Goal: Information Seeking & Learning: Learn about a topic

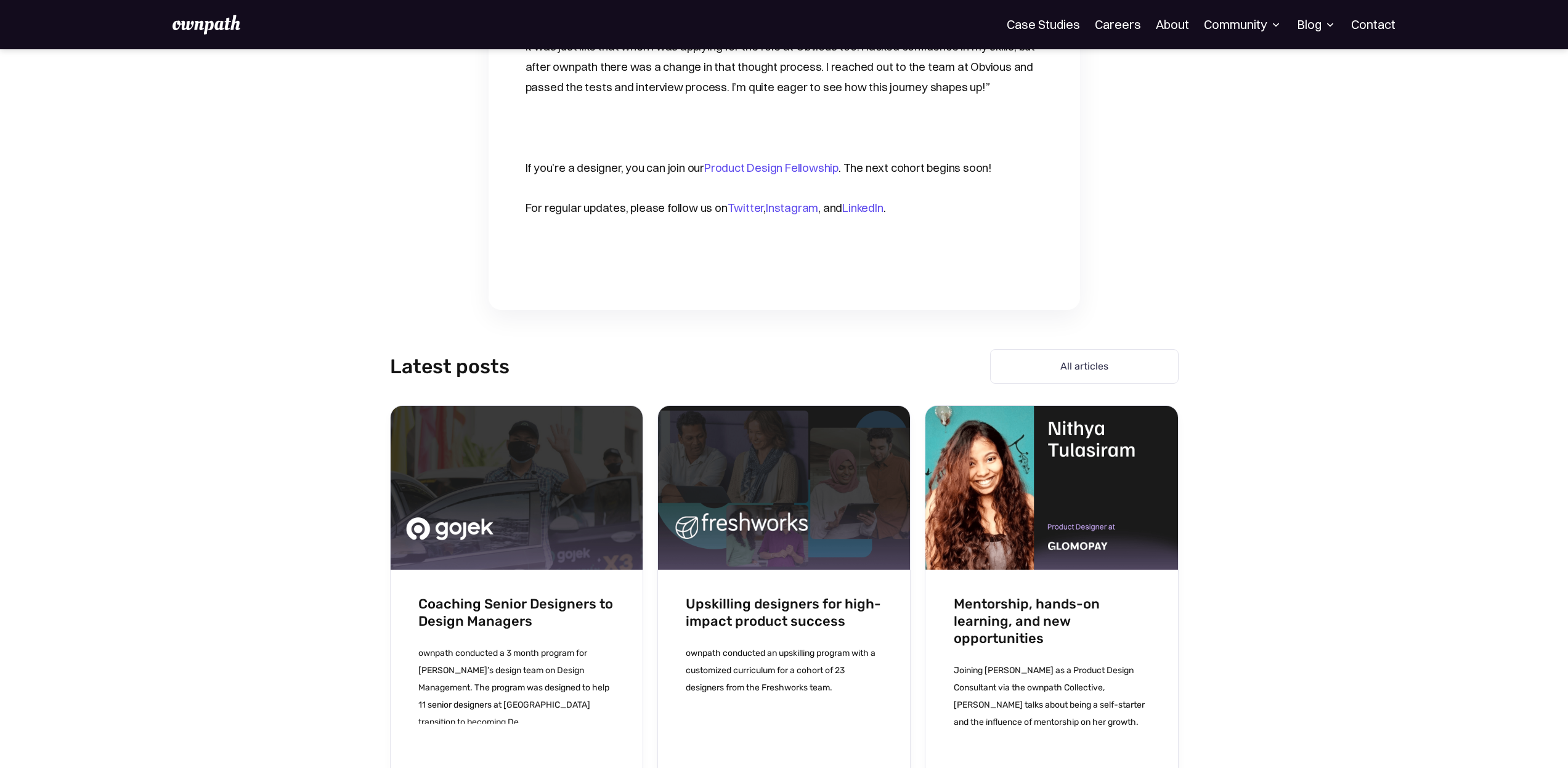
scroll to position [1072, 0]
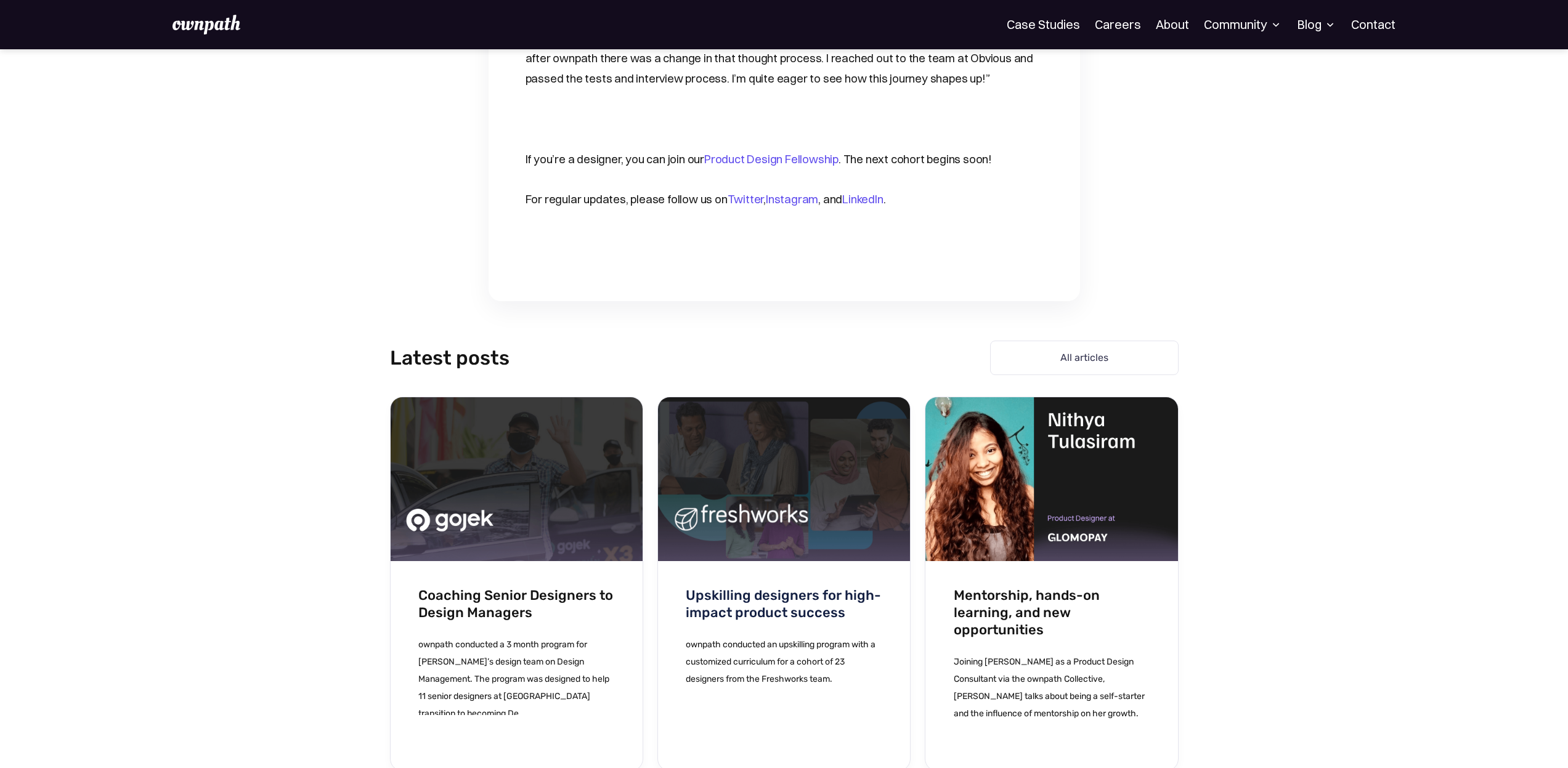
click at [1269, 302] on div "Latest posts All articles Case Studies Coaching Senior Designers to Design Mana…" at bounding box center [784, 561] width 1568 height 520
click at [181, 24] on img at bounding box center [206, 24] width 68 height 20
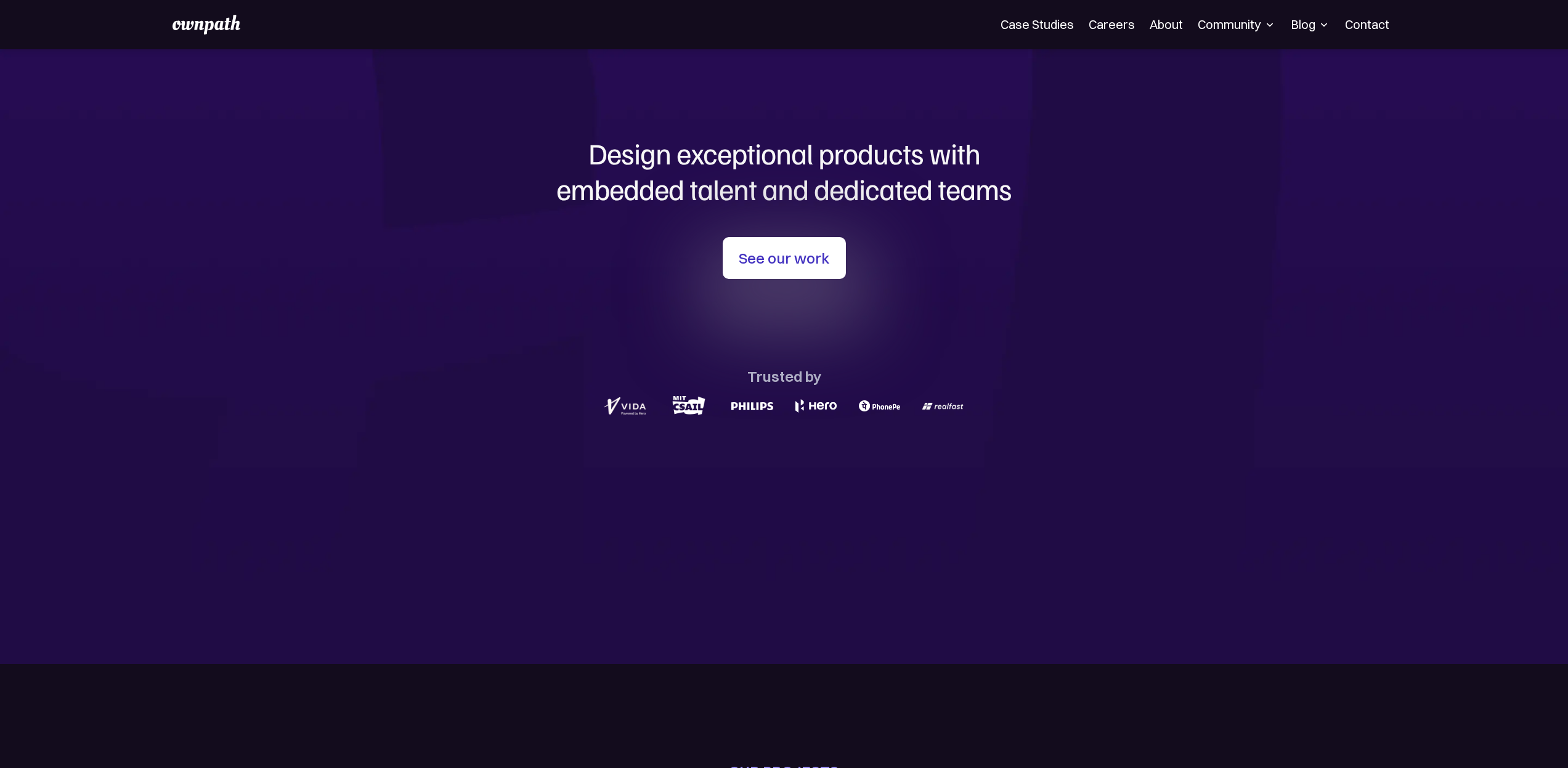
click at [1090, 367] on section "Design exceptional products with embedded talent and dedicated teams with us Se…" at bounding box center [784, 356] width 1568 height 615
click at [1043, 17] on link "Case Studies" at bounding box center [1037, 24] width 74 height 14
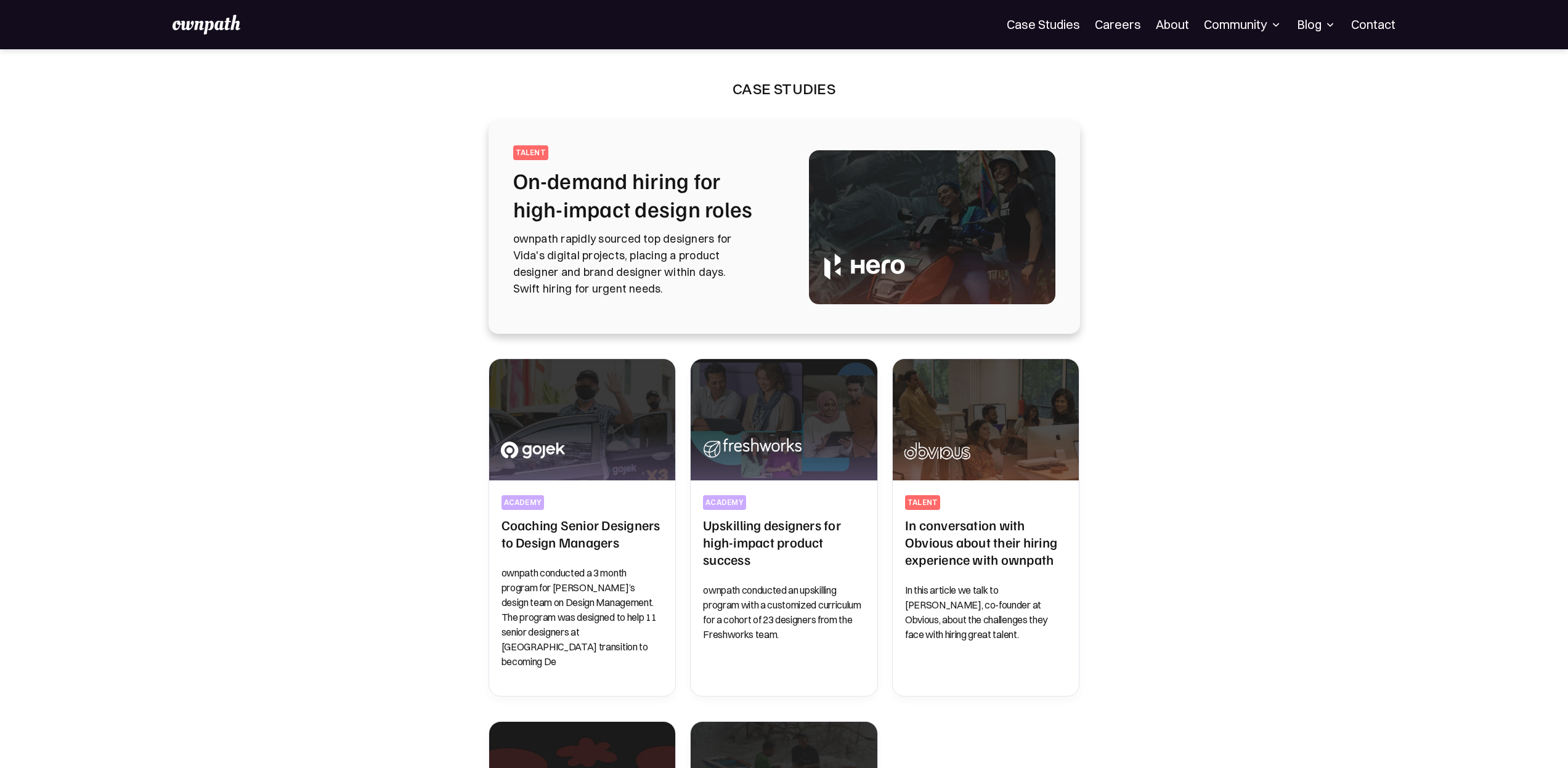
click at [198, 24] on img at bounding box center [206, 24] width 68 height 20
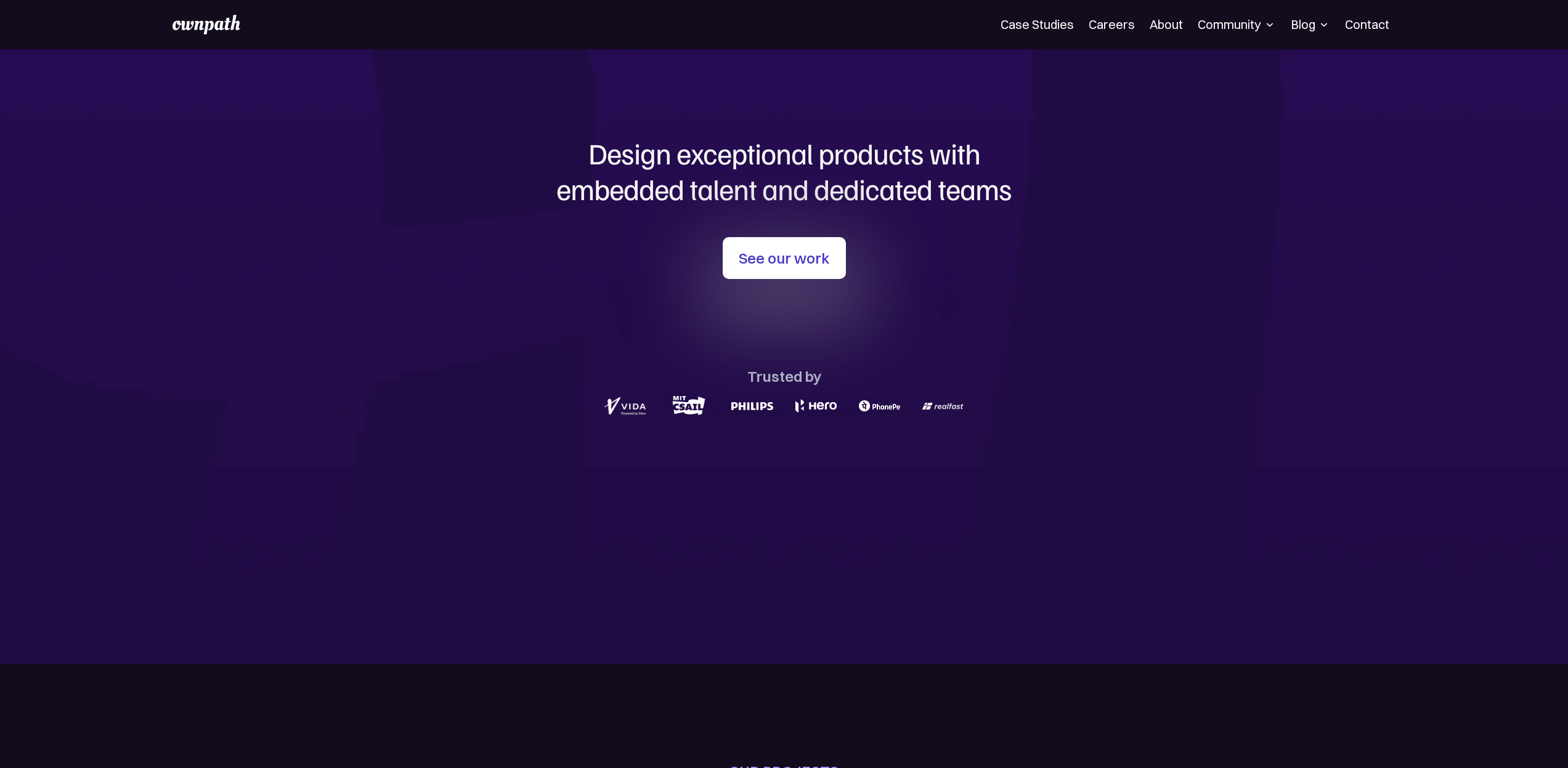
click at [909, 188] on h1 "Design exceptional products with embedded talent and dedicated teams" at bounding box center [784, 170] width 592 height 71
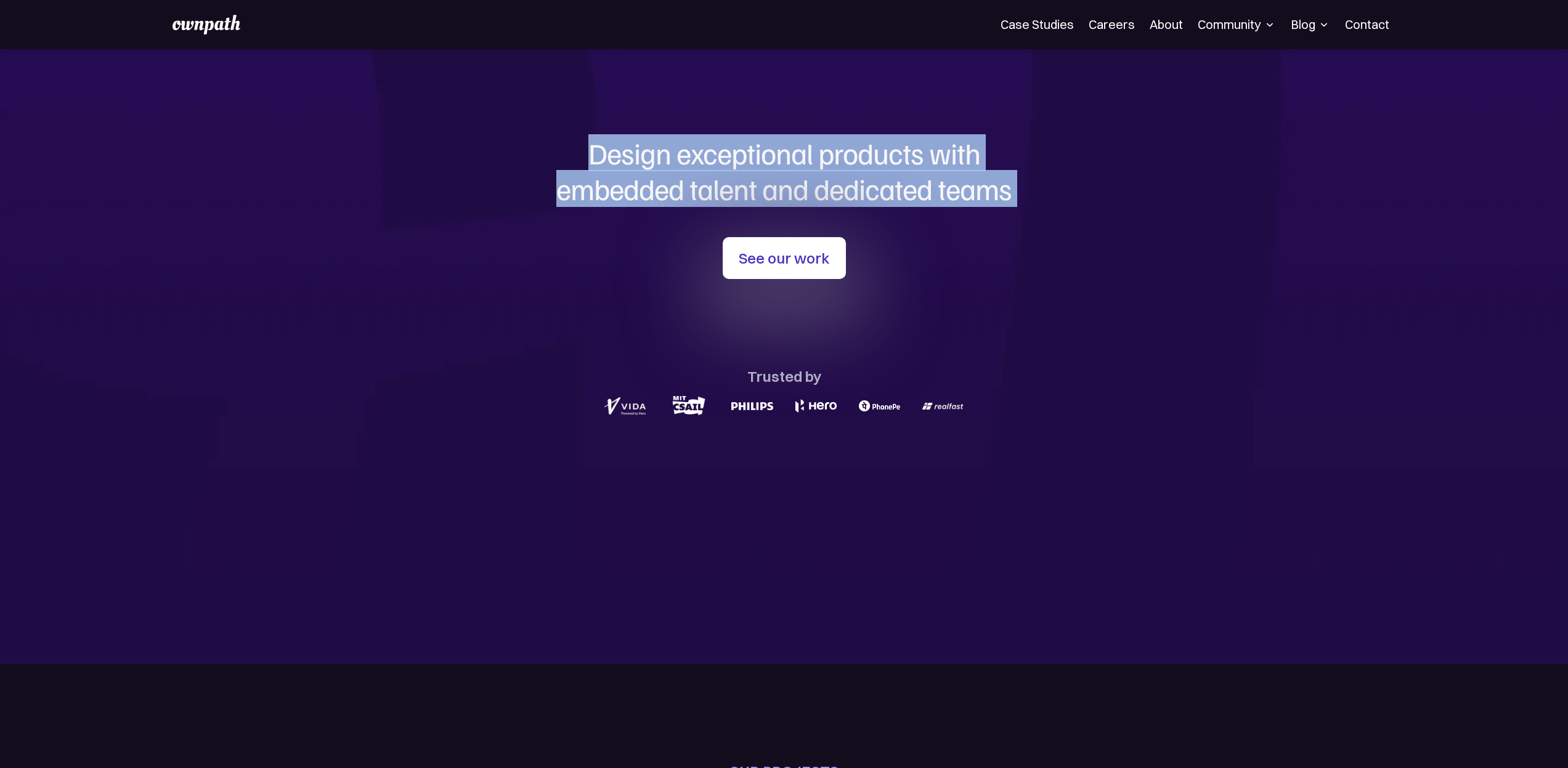
click at [998, 214] on div "Design exceptional products with embedded talent and dedicated teams with us Se…" at bounding box center [784, 277] width 592 height 457
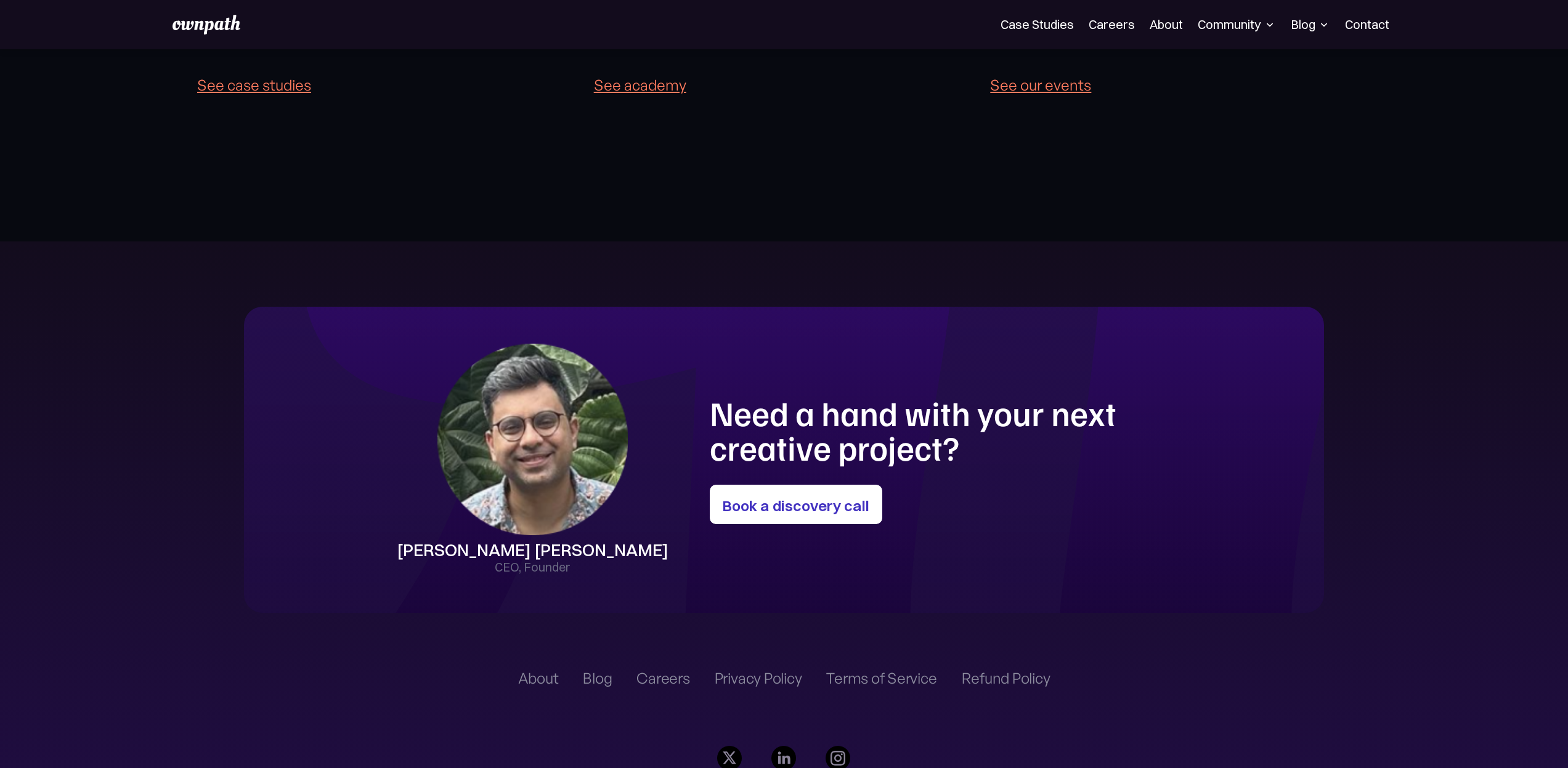
scroll to position [3639, 0]
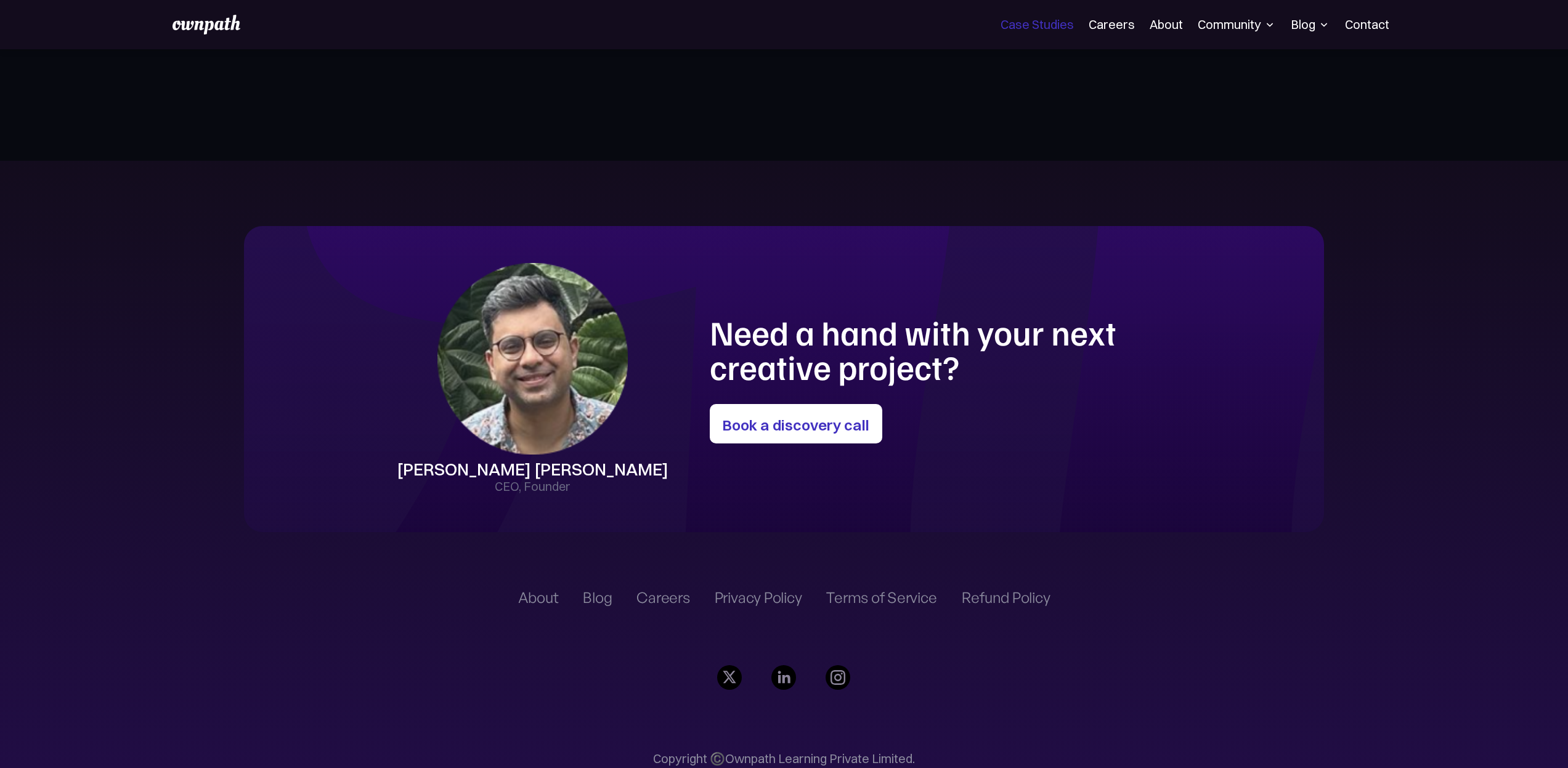
click at [1056, 27] on link "Case Studies" at bounding box center [1037, 24] width 74 height 14
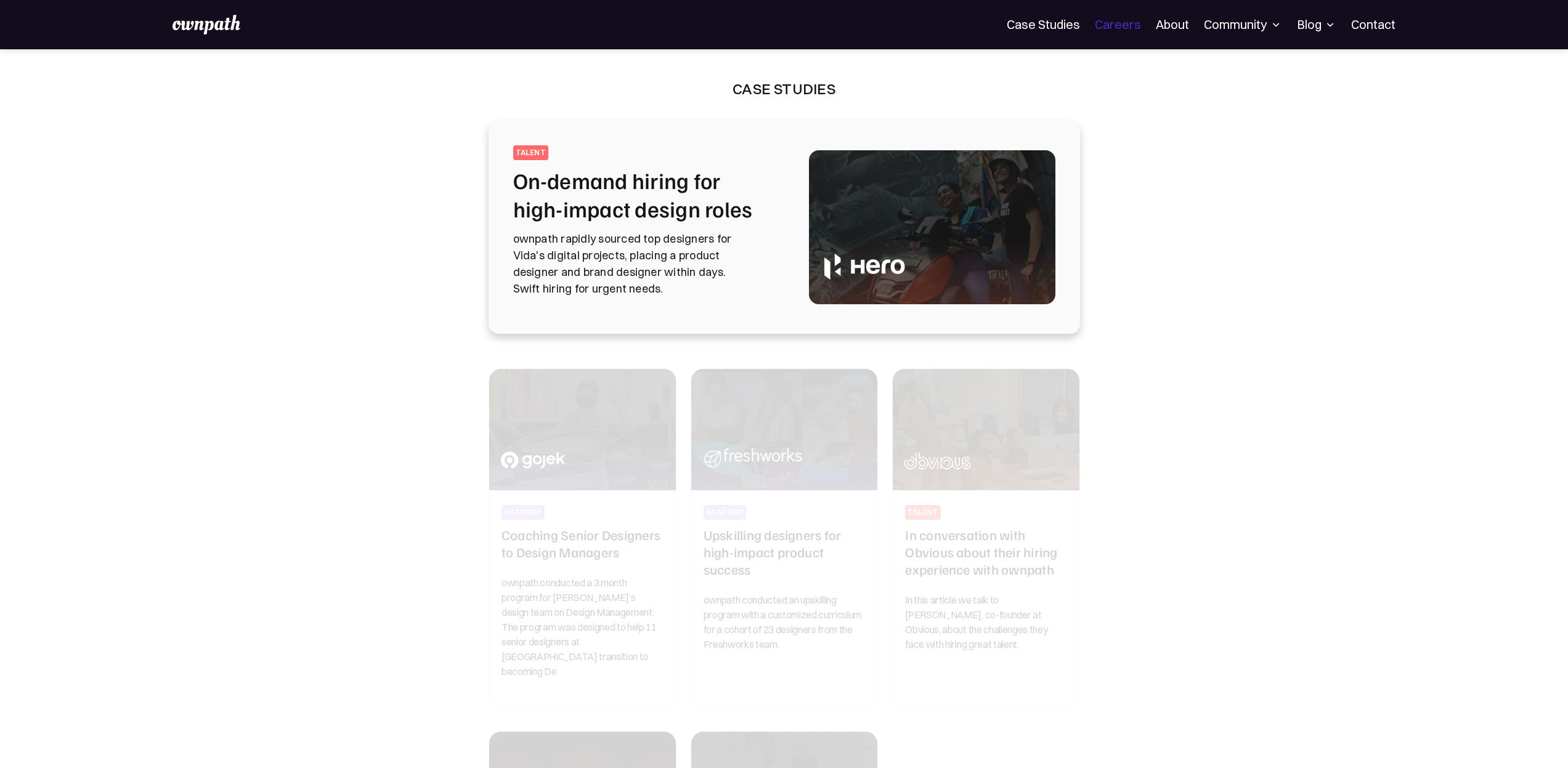
click at [1105, 27] on link "Careers" at bounding box center [1118, 24] width 46 height 14
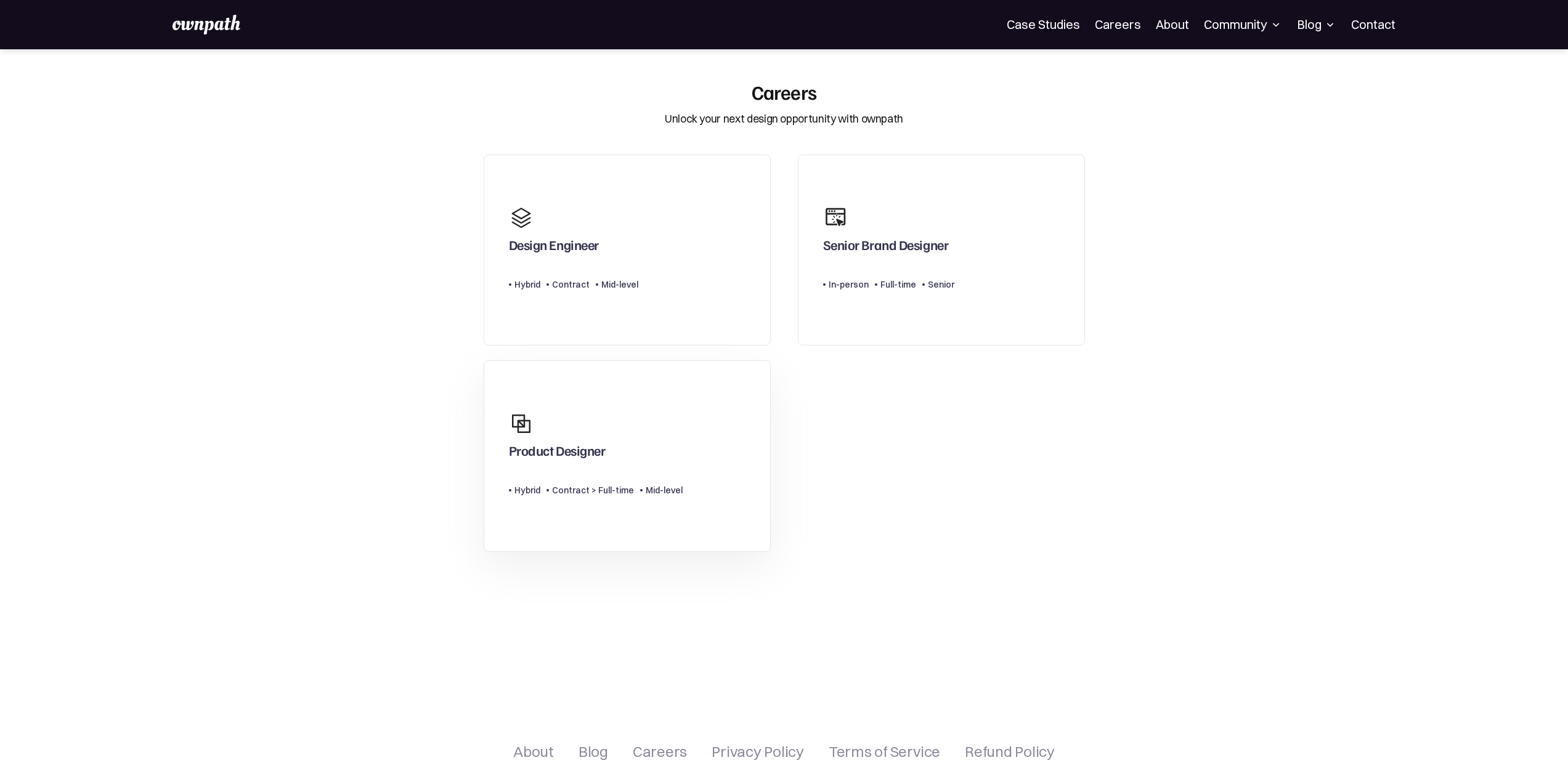
click at [583, 441] on div "Product Designer" at bounding box center [596, 435] width 174 height 59
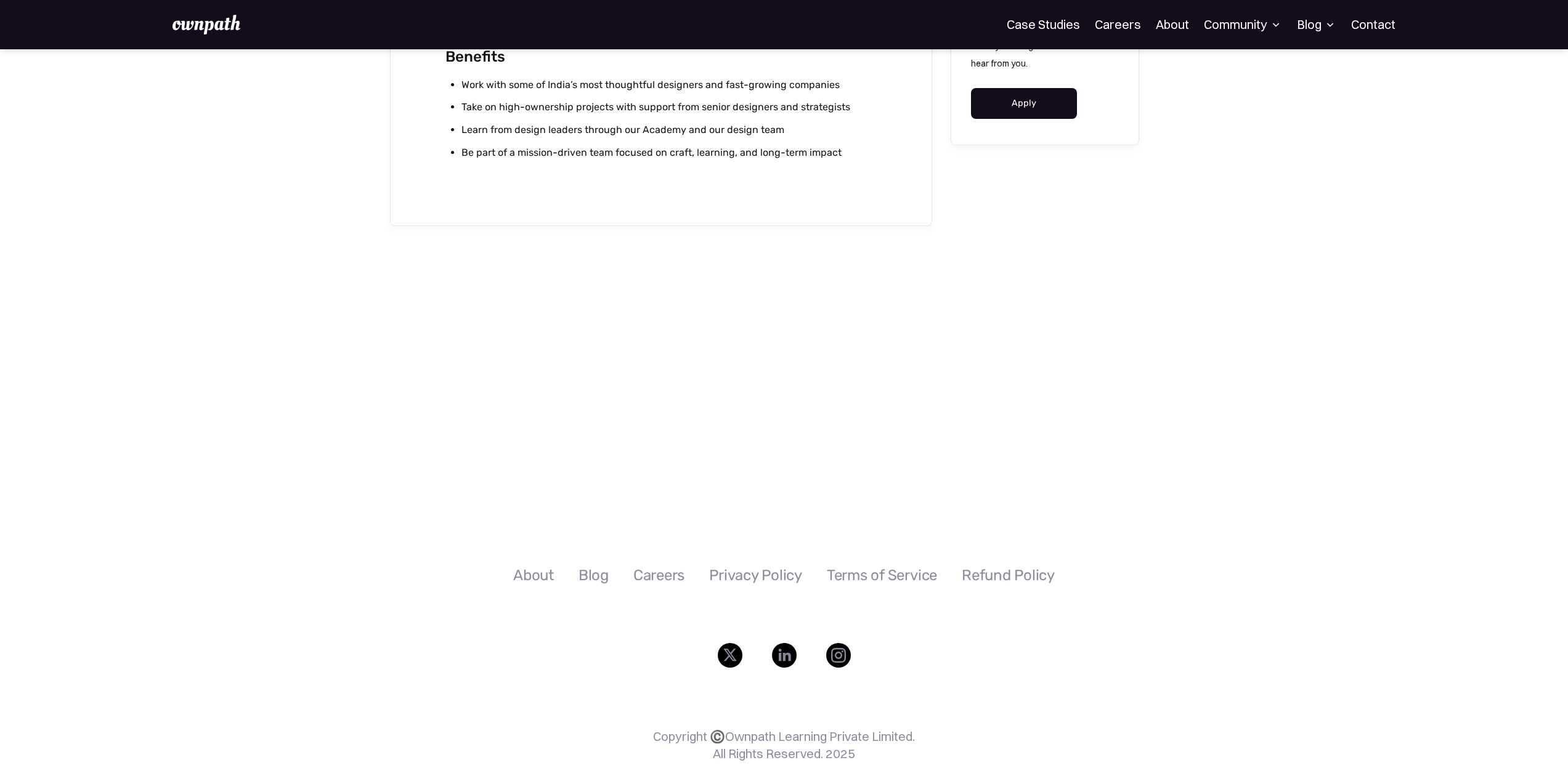
scroll to position [1471, 0]
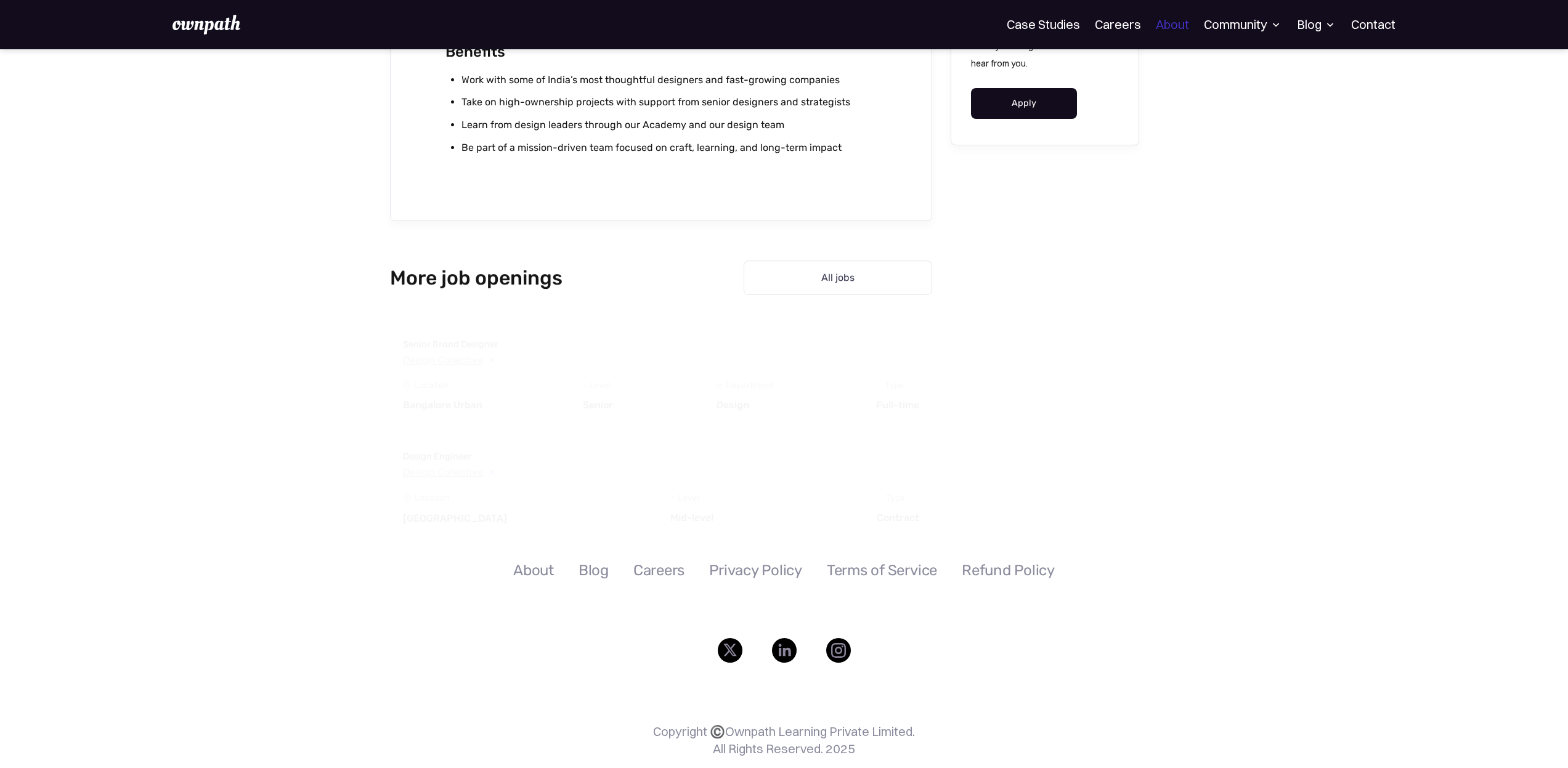
click at [1184, 19] on link "About" at bounding box center [1173, 24] width 33 height 14
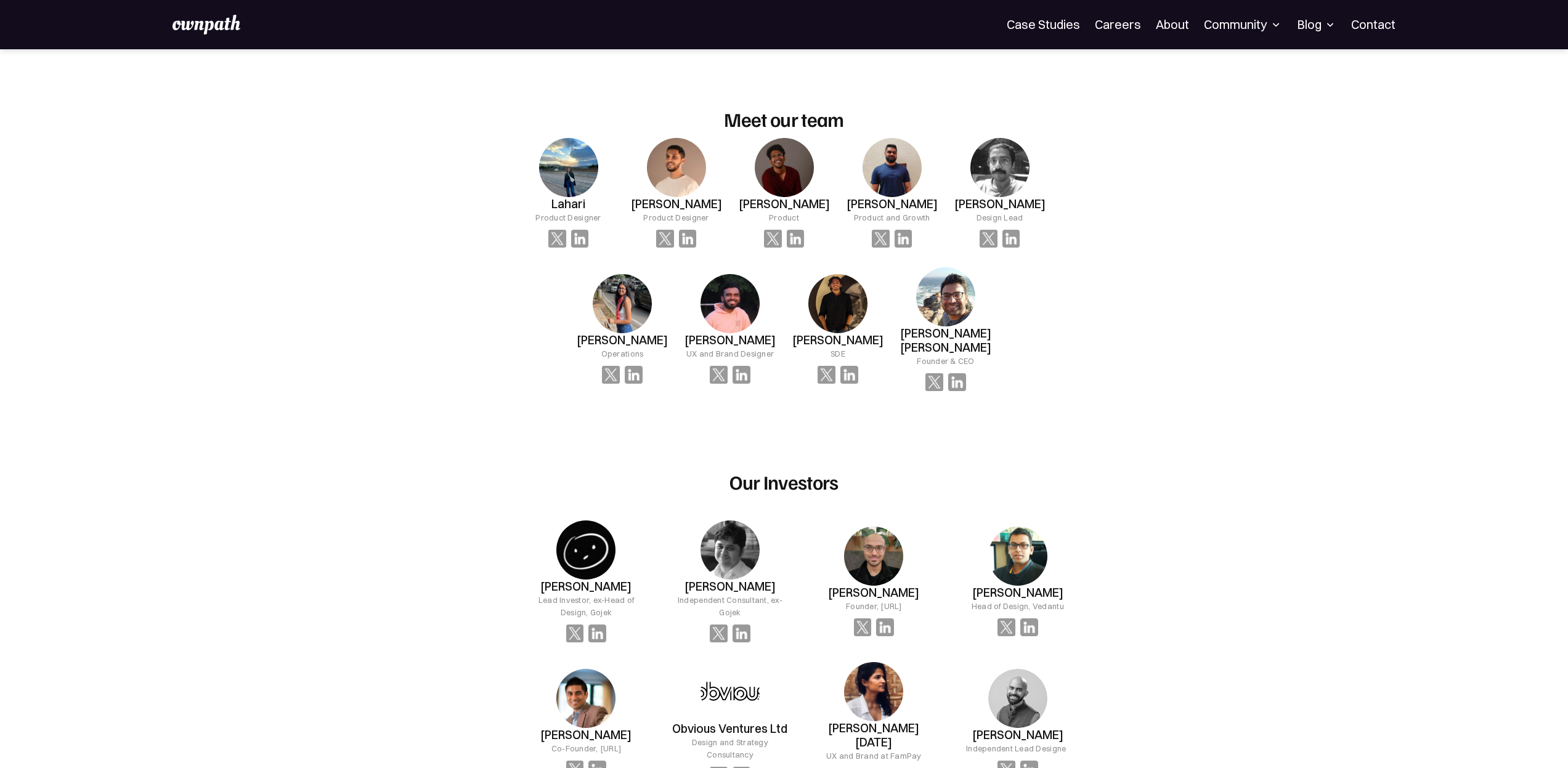
scroll to position [788, 0]
click at [1254, 248] on div "OUR MISSION At ownpath, our mission is to unlock potential — in people, teams, …" at bounding box center [784, 292] width 1568 height 2060
click at [1241, 259] on div "OUR MISSION At ownpath, our mission is to unlock potential — in people, teams, …" at bounding box center [784, 292] width 1568 height 2060
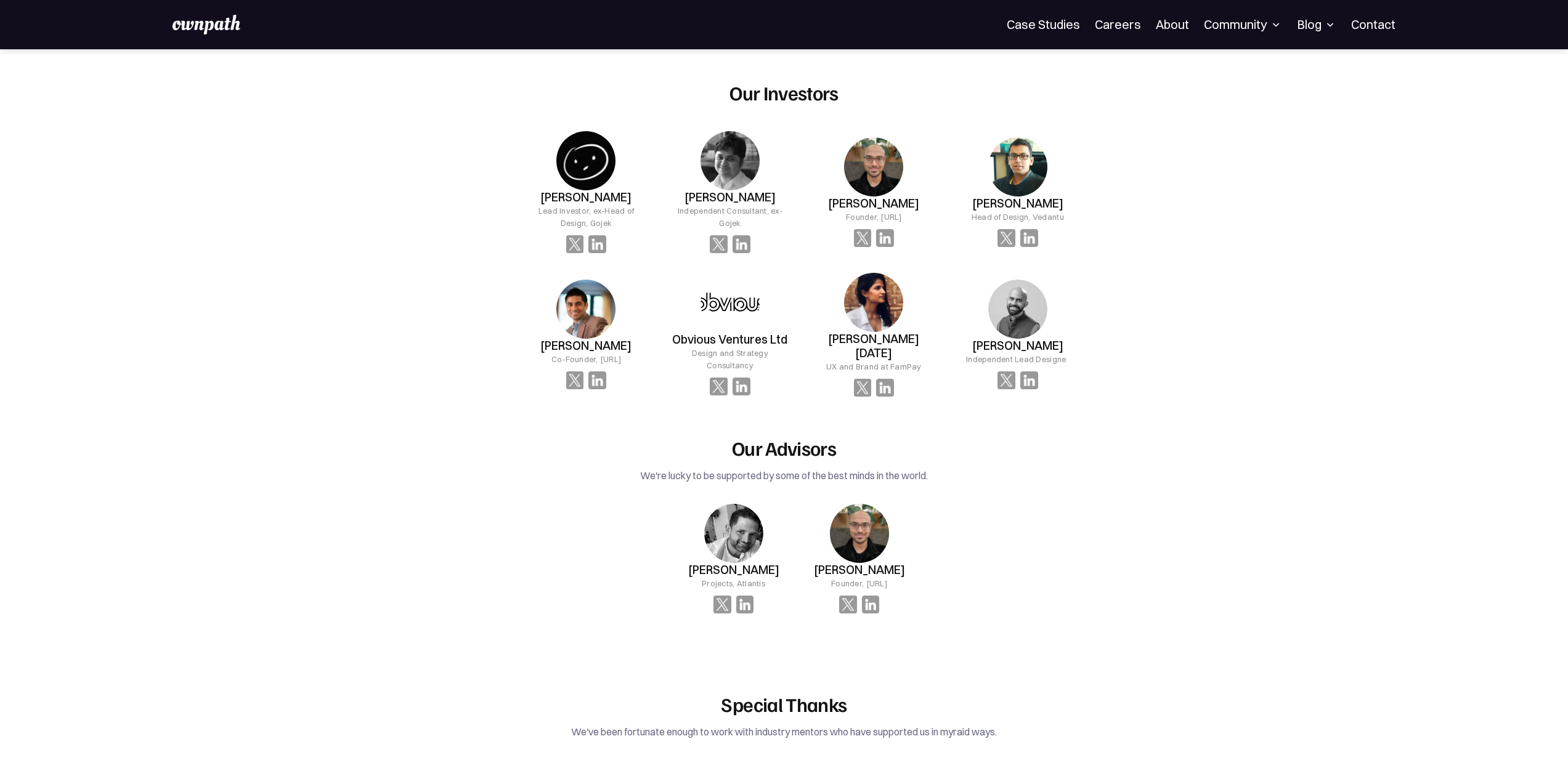
scroll to position [1177, 0]
click at [1029, 371] on img at bounding box center [1029, 381] width 18 height 18
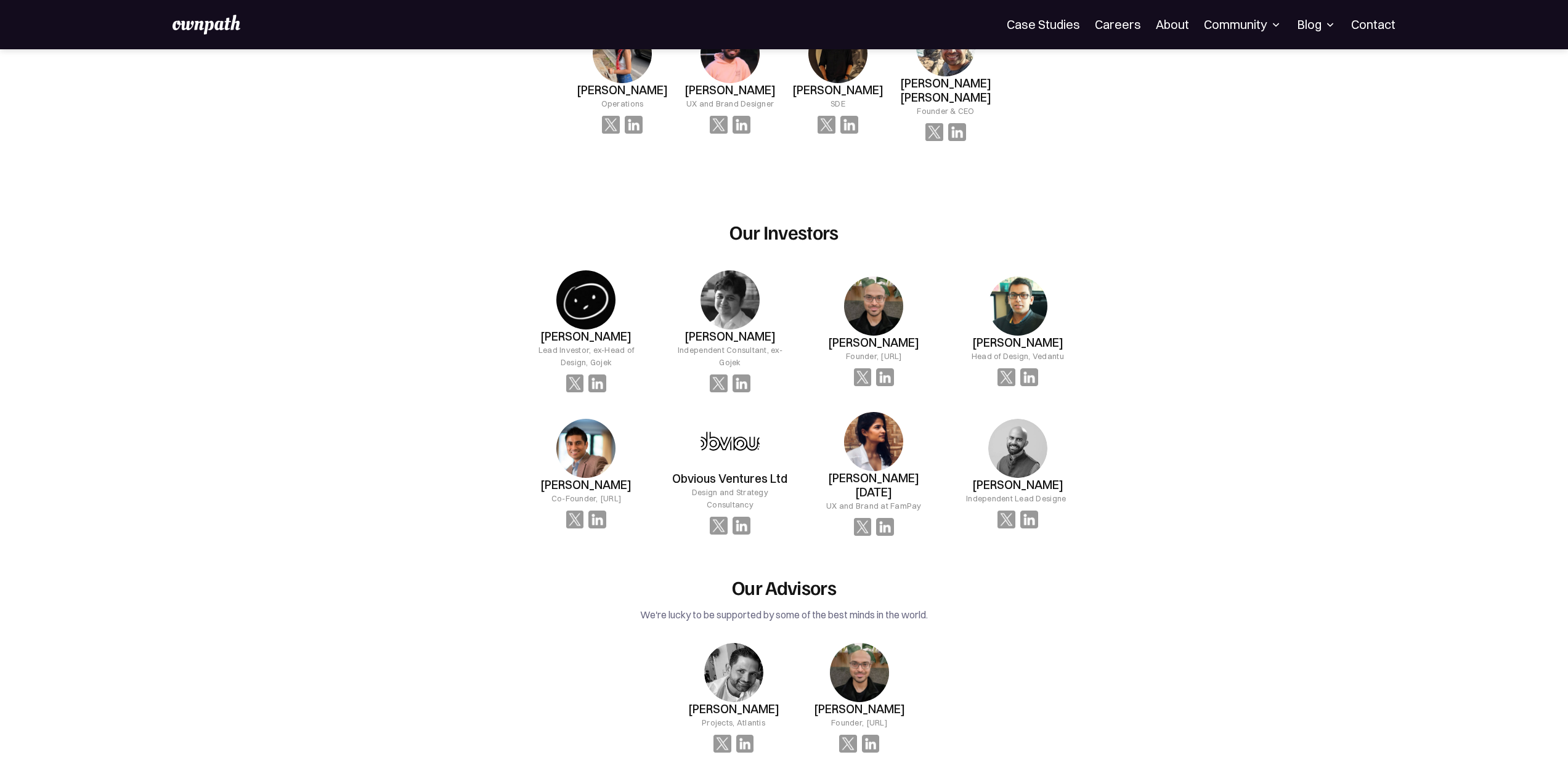
scroll to position [1038, 0]
click at [1153, 397] on div "OUR MISSION At ownpath, our mission is to unlock potential — in people, teams, …" at bounding box center [784, 41] width 1568 height 2060
click at [1217, 26] on div "Community" at bounding box center [1243, 24] width 78 height 14
click at [1216, 67] on div "Events" at bounding box center [1216, 67] width 46 height 14
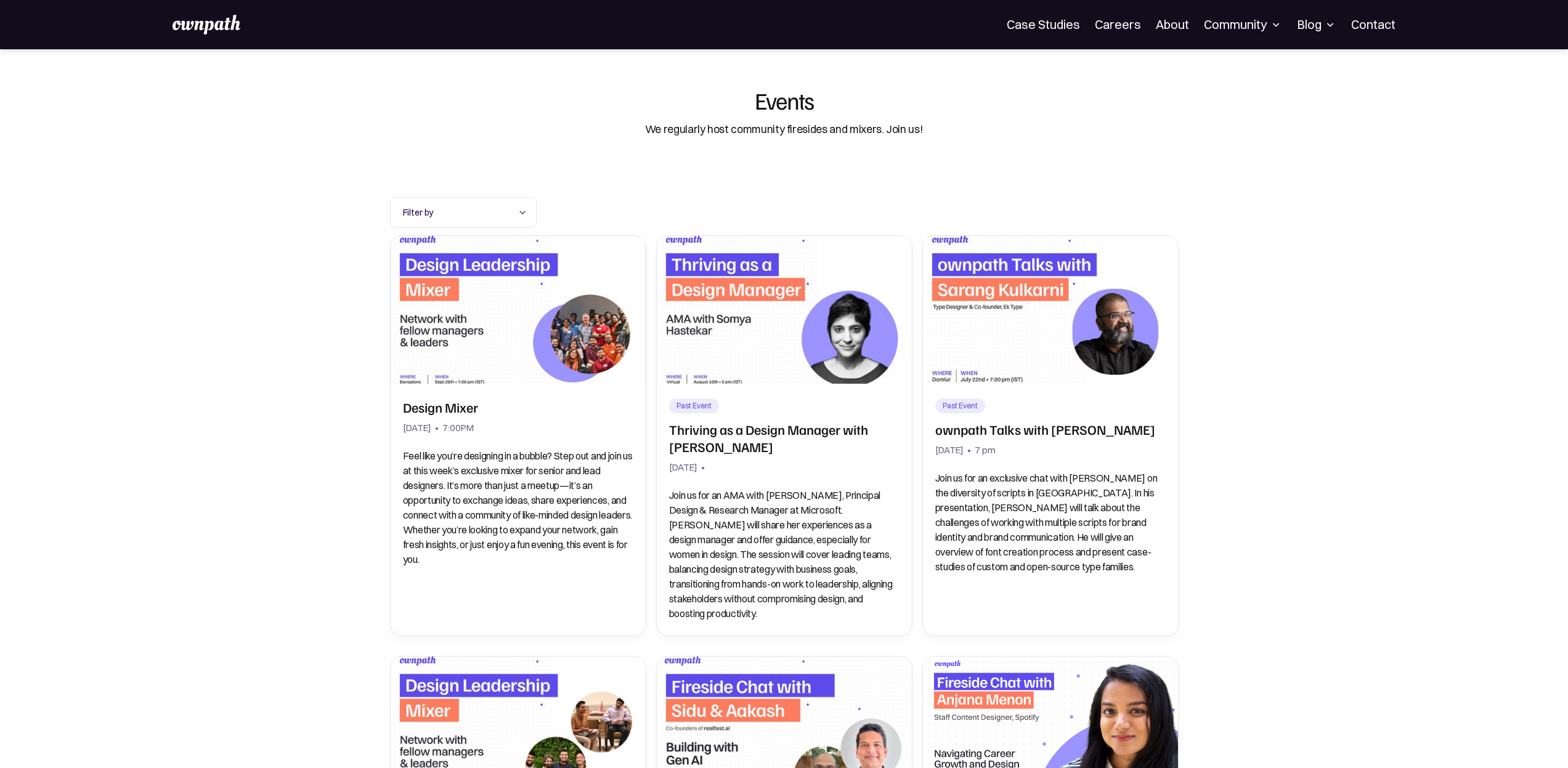
click at [1310, 15] on div "Blog All Placement Stories Fellow stories Case studies Career insights Expert i…" at bounding box center [1317, 24] width 40 height 20
click at [1310, 24] on div "Blog" at bounding box center [1317, 24] width 40 height 14
click at [1254, 77] on link "All" at bounding box center [1288, 67] width 98 height 22
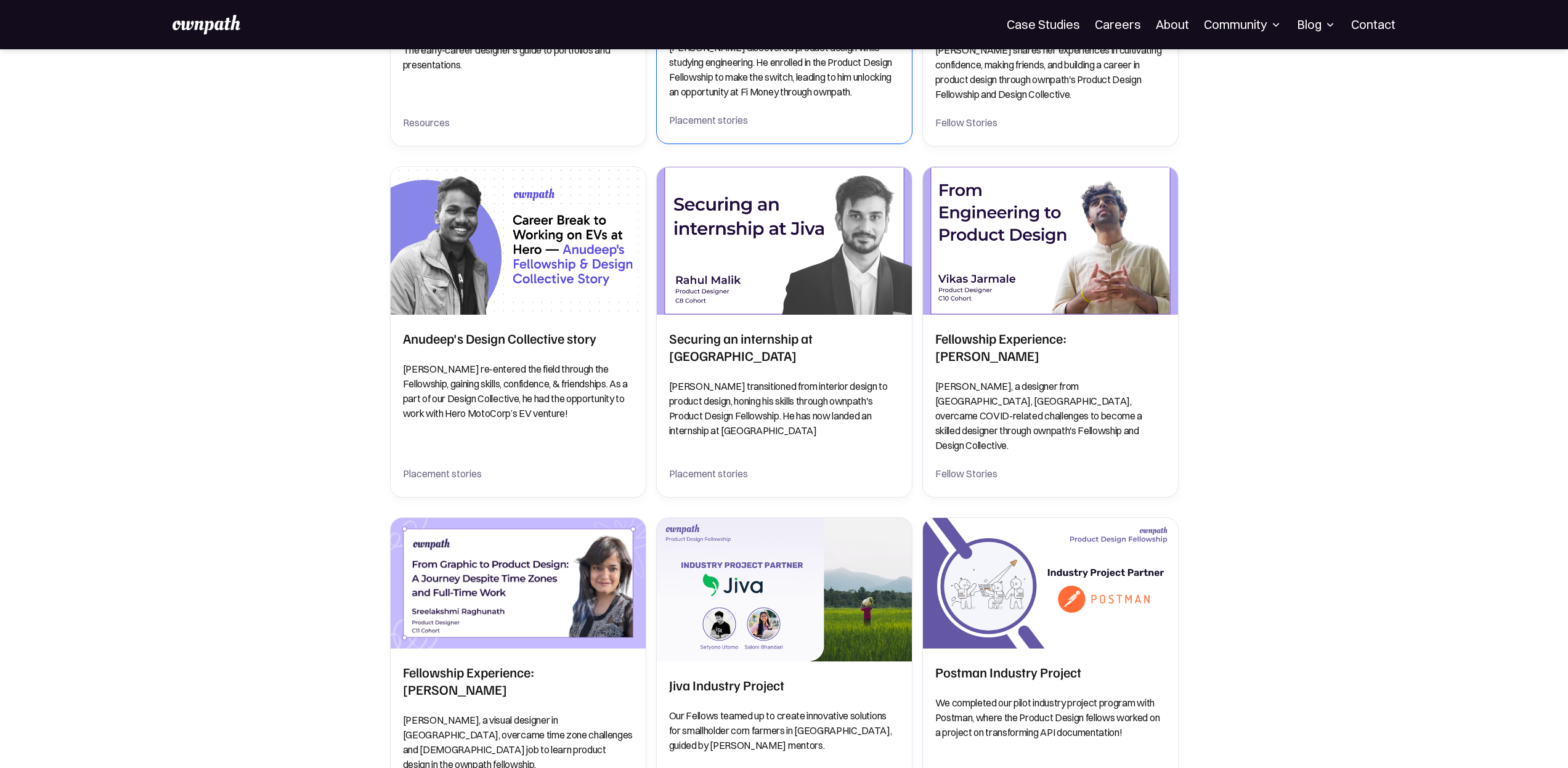
scroll to position [1463, 0]
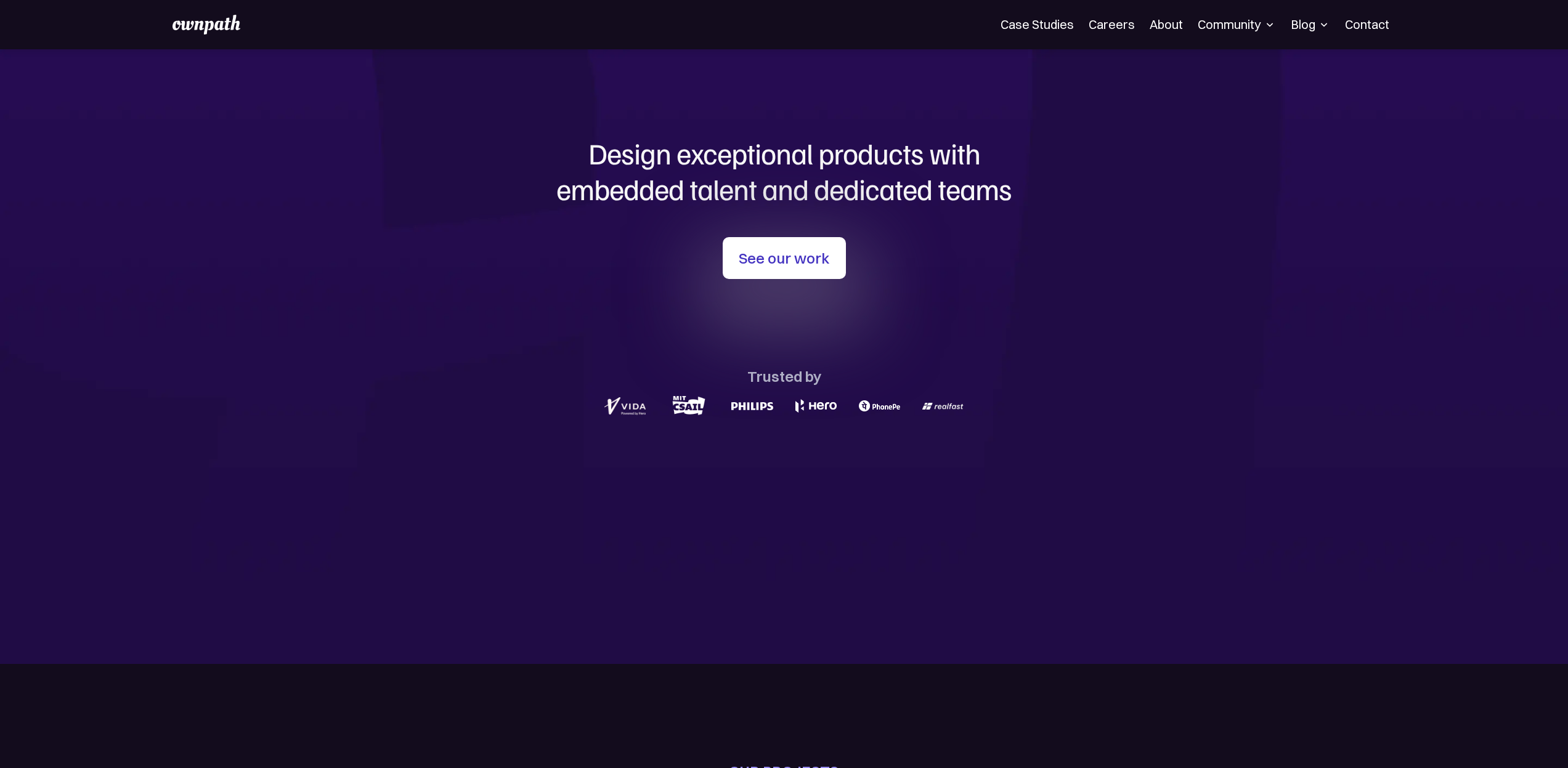
click at [178, 141] on section "Design exceptional products with embedded talent and dedicated teams with us Se…" at bounding box center [784, 356] width 1568 height 615
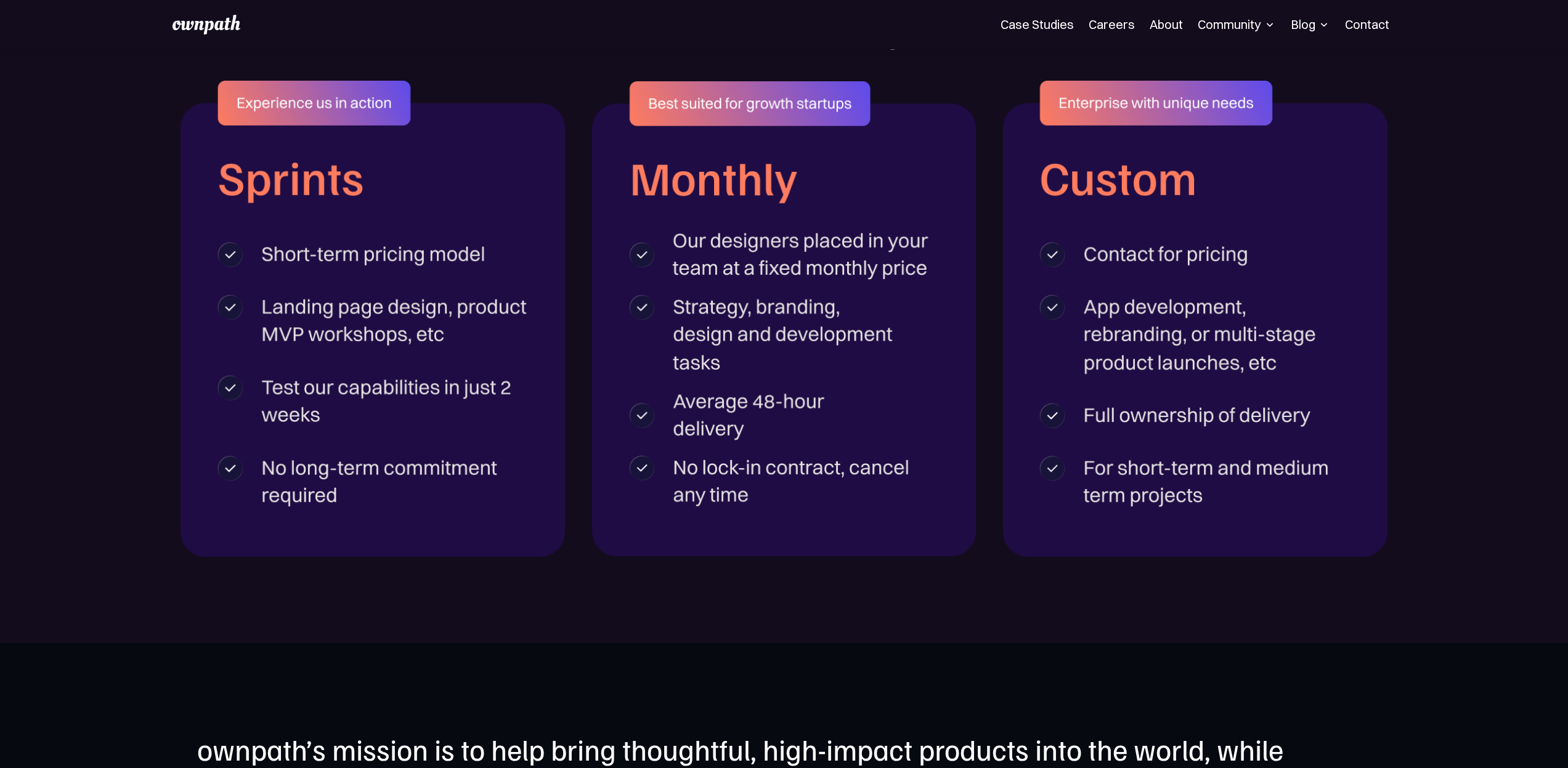
scroll to position [3639, 0]
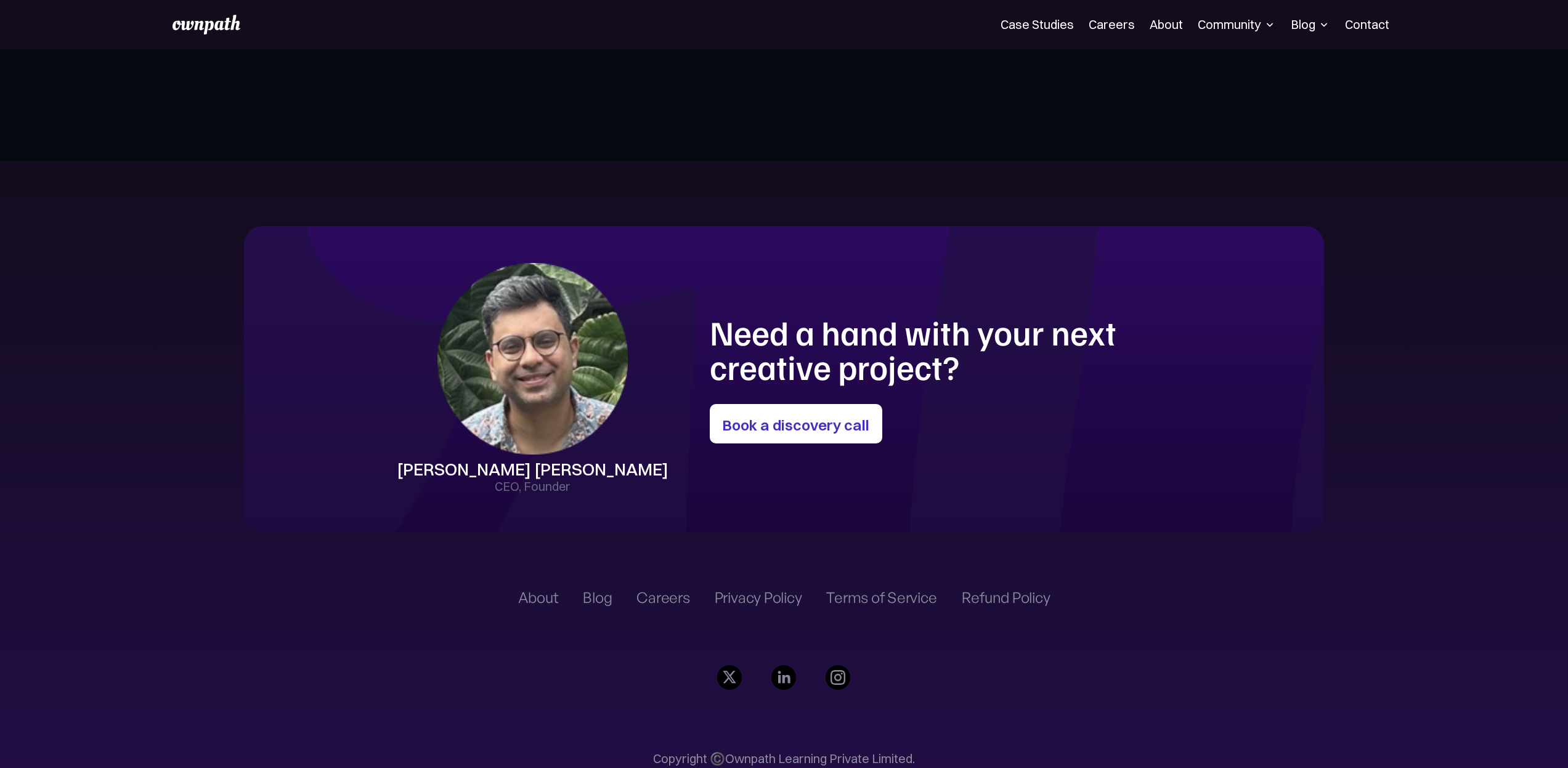
click at [395, 420] on div "[PERSON_NAME] [PERSON_NAME] CEO, Founder Need a hand with your next creative pr…" at bounding box center [784, 379] width 1081 height 305
click at [342, 463] on section "[PERSON_NAME] [PERSON_NAME] CEO, Founder Need a hand with your next creative pr…" at bounding box center [784, 516] width 1568 height 710
click at [681, 590] on div "Careers" at bounding box center [663, 597] width 53 height 14
